Goal: Check status: Check status

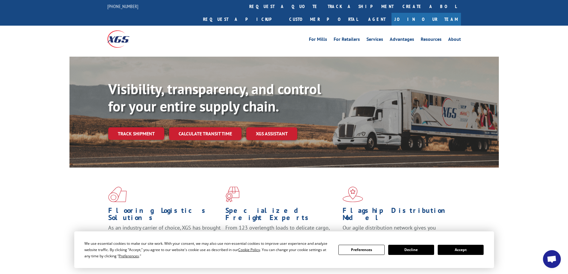
click at [148, 127] on link "Track shipment" at bounding box center [136, 133] width 56 height 13
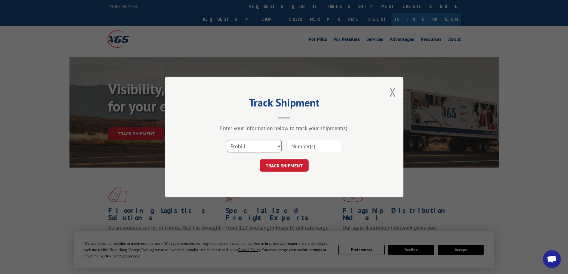
click at [251, 143] on select "Select category... Probill BOL PO" at bounding box center [254, 146] width 55 height 13
select select "po"
click at [227, 140] on select "Select category... Probill BOL PO" at bounding box center [254, 146] width 55 height 13
paste input "01407505-1"
type input "01407505-1"
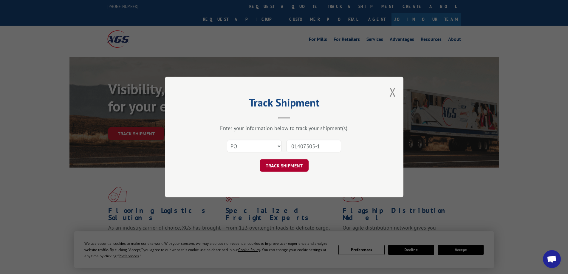
click at [297, 167] on button "TRACK SHIPMENT" at bounding box center [284, 165] width 49 height 13
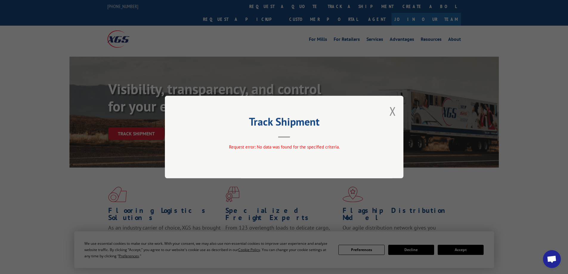
click at [392, 111] on button "Close modal" at bounding box center [392, 111] width 7 height 16
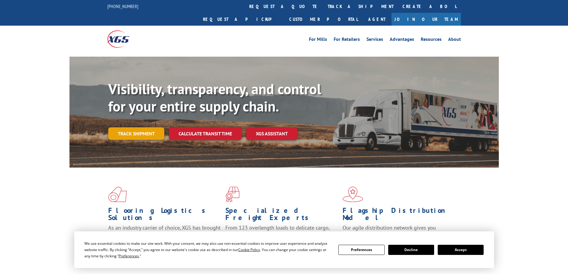
click at [142, 127] on link "Track shipment" at bounding box center [136, 133] width 56 height 13
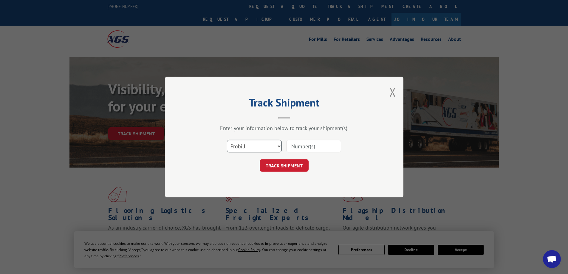
click at [259, 146] on select "Select category... Probill BOL PO" at bounding box center [254, 146] width 55 height 13
select select "po"
click at [227, 140] on select "Select category... Probill BOL PO" at bounding box center [254, 146] width 55 height 13
paste input "62491189"
type input "62491189"
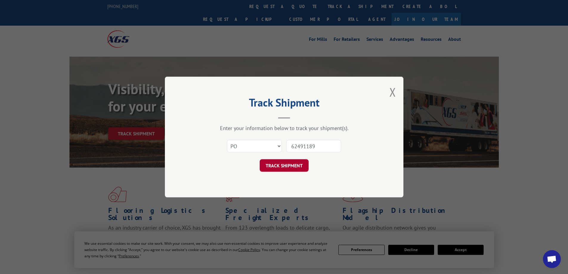
click at [302, 162] on button "TRACK SHIPMENT" at bounding box center [284, 165] width 49 height 13
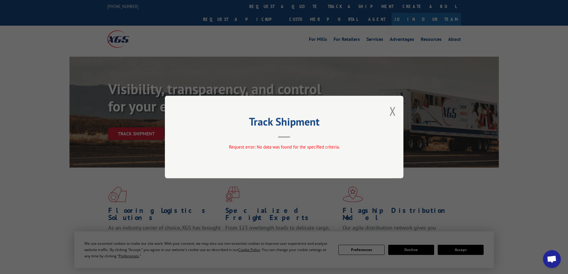
click at [393, 110] on button "Close modal" at bounding box center [392, 111] width 7 height 16
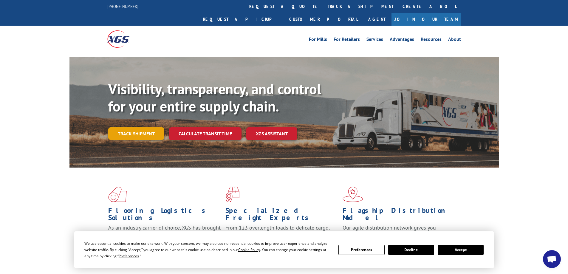
click at [136, 127] on link "Track shipment" at bounding box center [136, 133] width 56 height 13
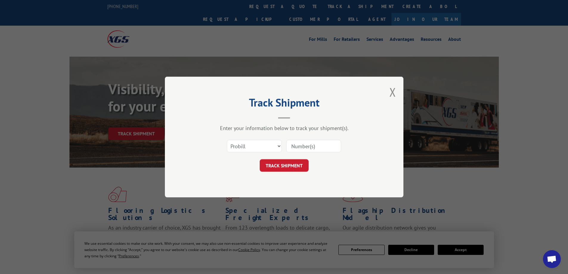
click at [299, 146] on input at bounding box center [313, 146] width 55 height 13
paste input "62491189"
click at [315, 145] on input "62491189" at bounding box center [313, 146] width 55 height 13
type input "62491189-1"
click at [277, 163] on button "TRACK SHIPMENT" at bounding box center [284, 165] width 49 height 13
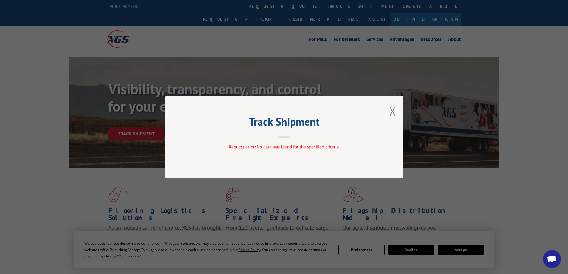
click at [386, 112] on div "Track Shipment Request error: No data was found for the specified criteria." at bounding box center [284, 137] width 238 height 83
click at [391, 110] on button "Close modal" at bounding box center [392, 111] width 7 height 16
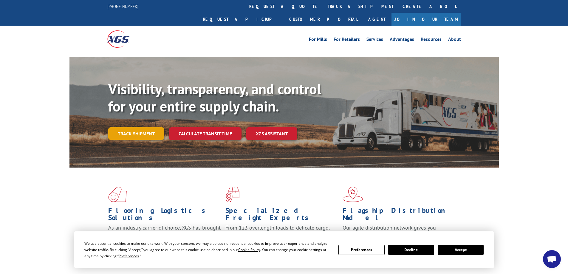
click at [135, 127] on link "Track shipment" at bounding box center [136, 133] width 56 height 13
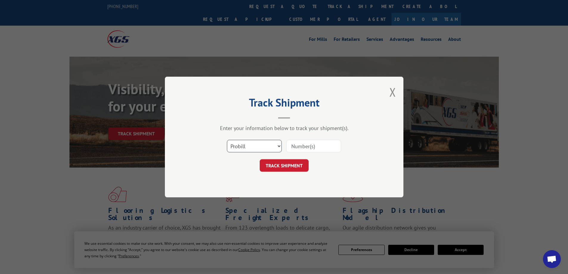
click at [267, 147] on select "Select category... Probill BOL PO" at bounding box center [254, 146] width 55 height 13
select select "po"
click at [227, 140] on select "Select category... Probill BOL PO" at bounding box center [254, 146] width 55 height 13
click at [300, 145] on input at bounding box center [313, 146] width 55 height 13
paste input "62491189"
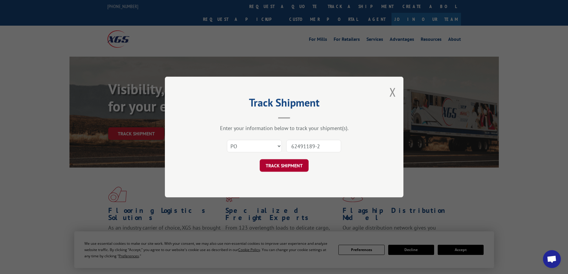
type input "62491189-2"
click at [299, 163] on button "TRACK SHIPMENT" at bounding box center [284, 165] width 49 height 13
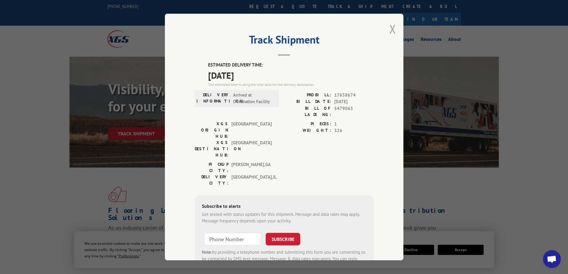
click at [390, 26] on button "Close modal" at bounding box center [392, 29] width 7 height 16
